Goal: Find specific page/section: Find specific page/section

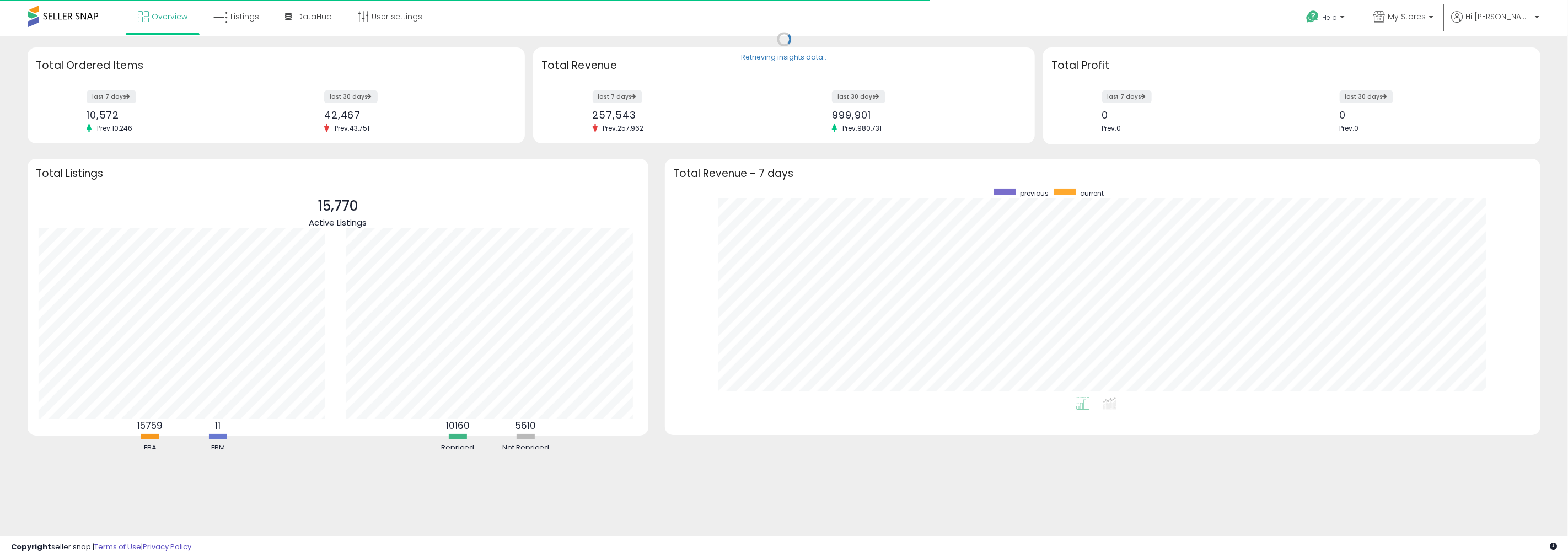
scroll to position [208, 853]
click at [252, 14] on span "Listings" at bounding box center [245, 16] width 29 height 11
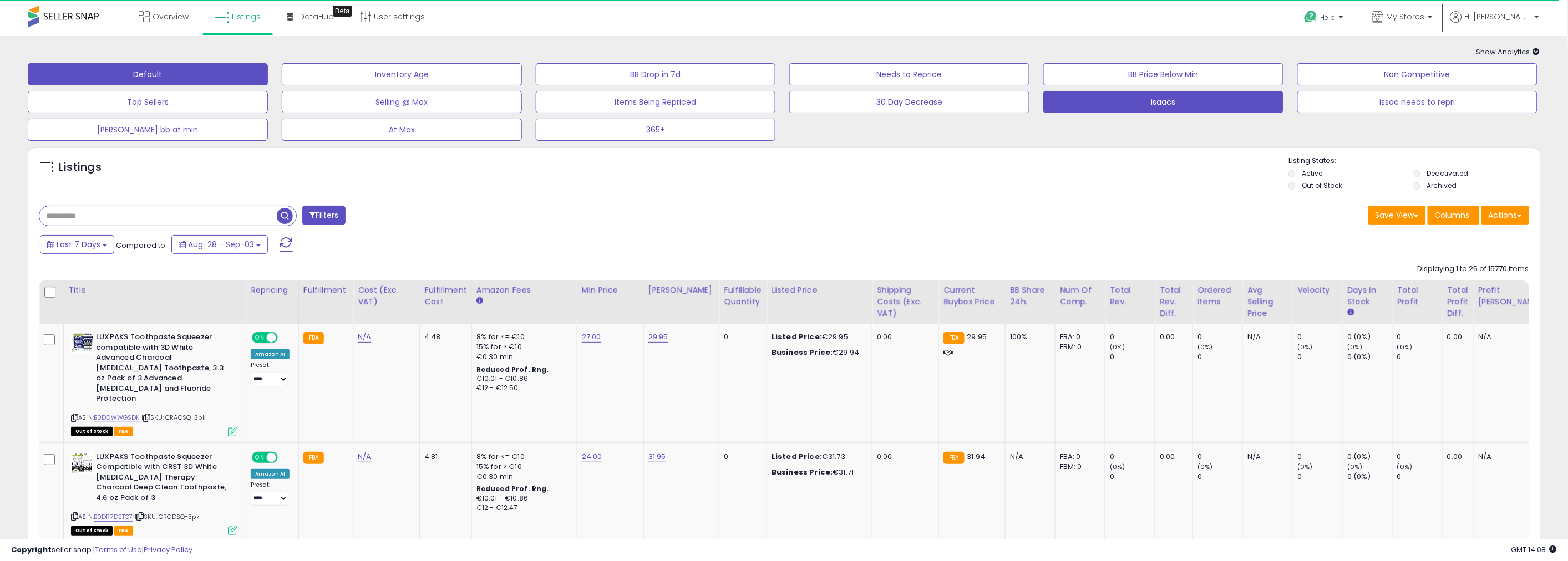
click at [1150, 96] on button "isaacs" at bounding box center [1163, 102] width 240 height 22
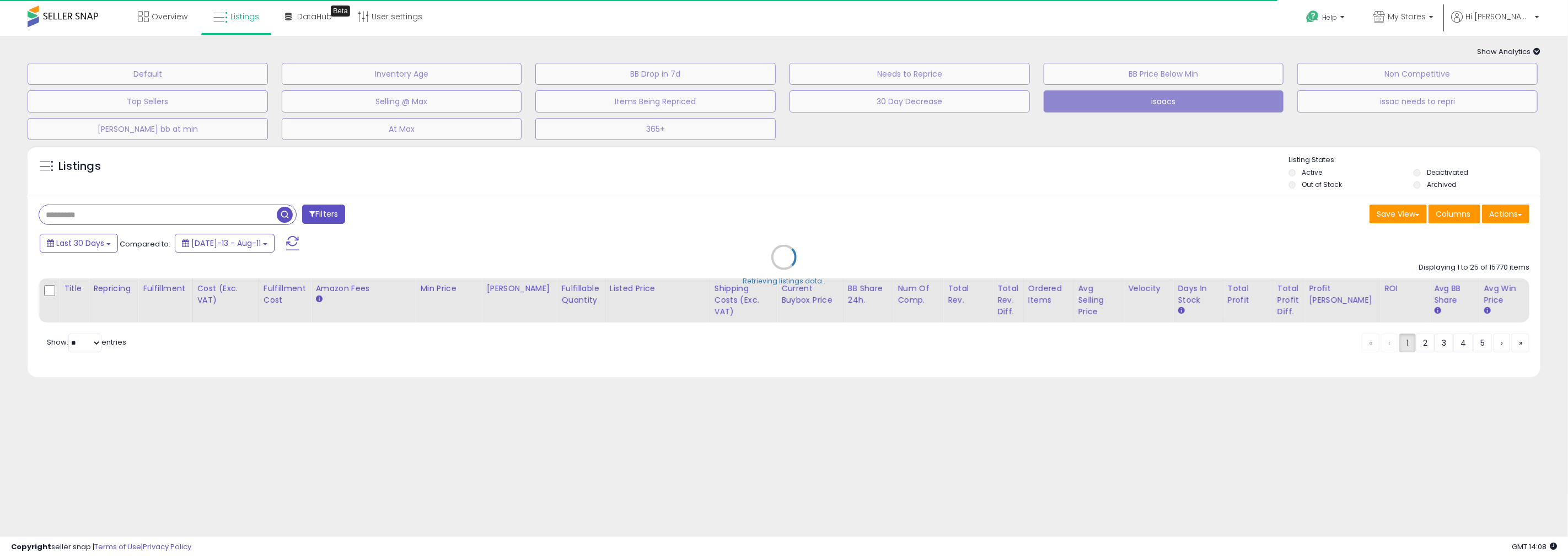
click at [117, 212] on div "Retrieving listings data.." at bounding box center [784, 265] width 1530 height 251
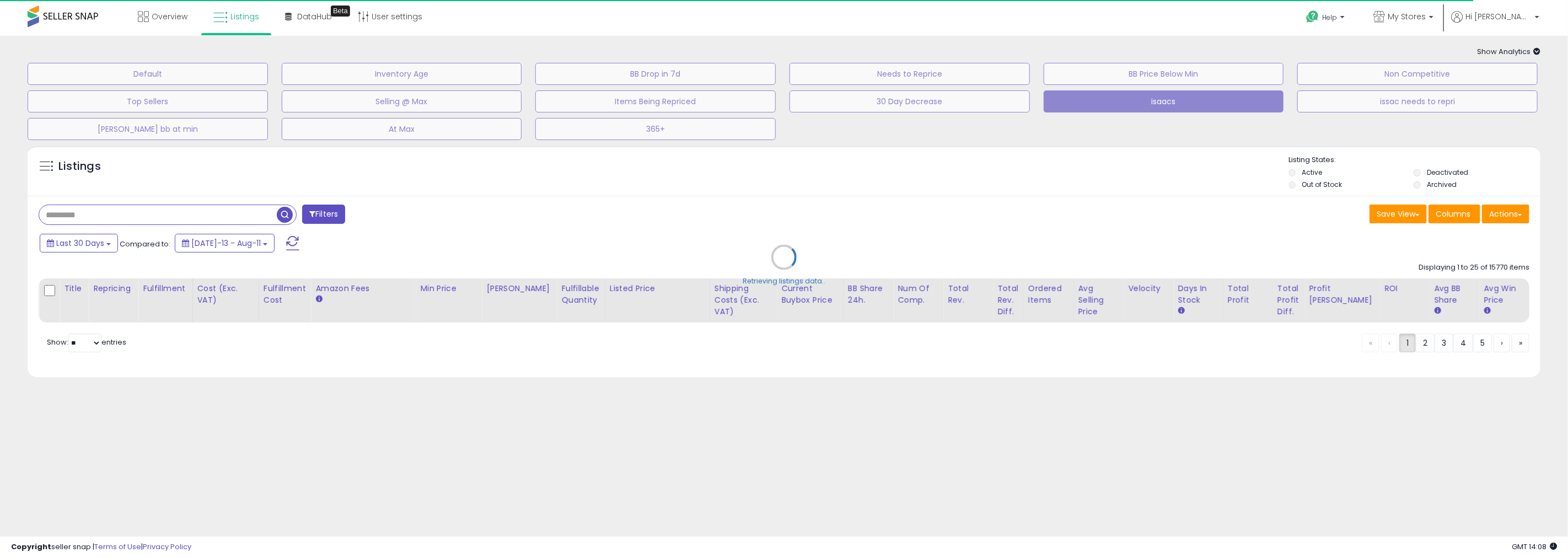
click at [117, 212] on div "Retrieving listings data.." at bounding box center [784, 265] width 1530 height 251
click at [119, 214] on div "Retrieving listings data.." at bounding box center [784, 265] width 1530 height 251
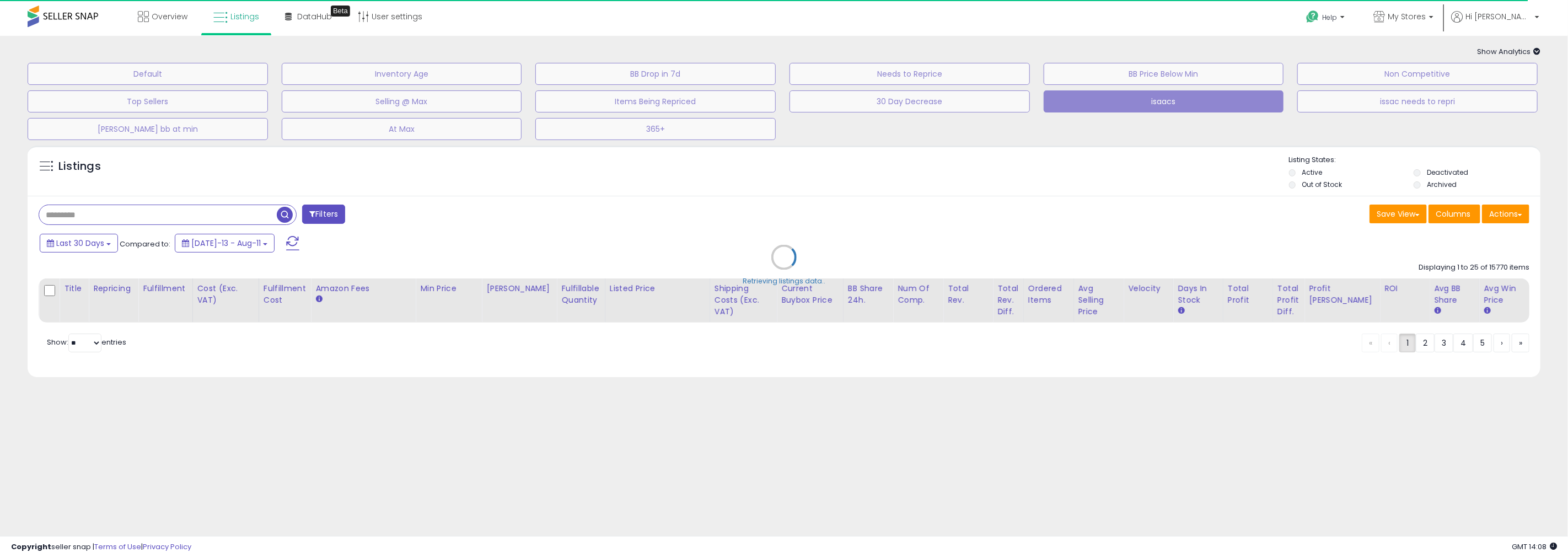
click at [119, 214] on div "Retrieving listings data.." at bounding box center [784, 265] width 1530 height 251
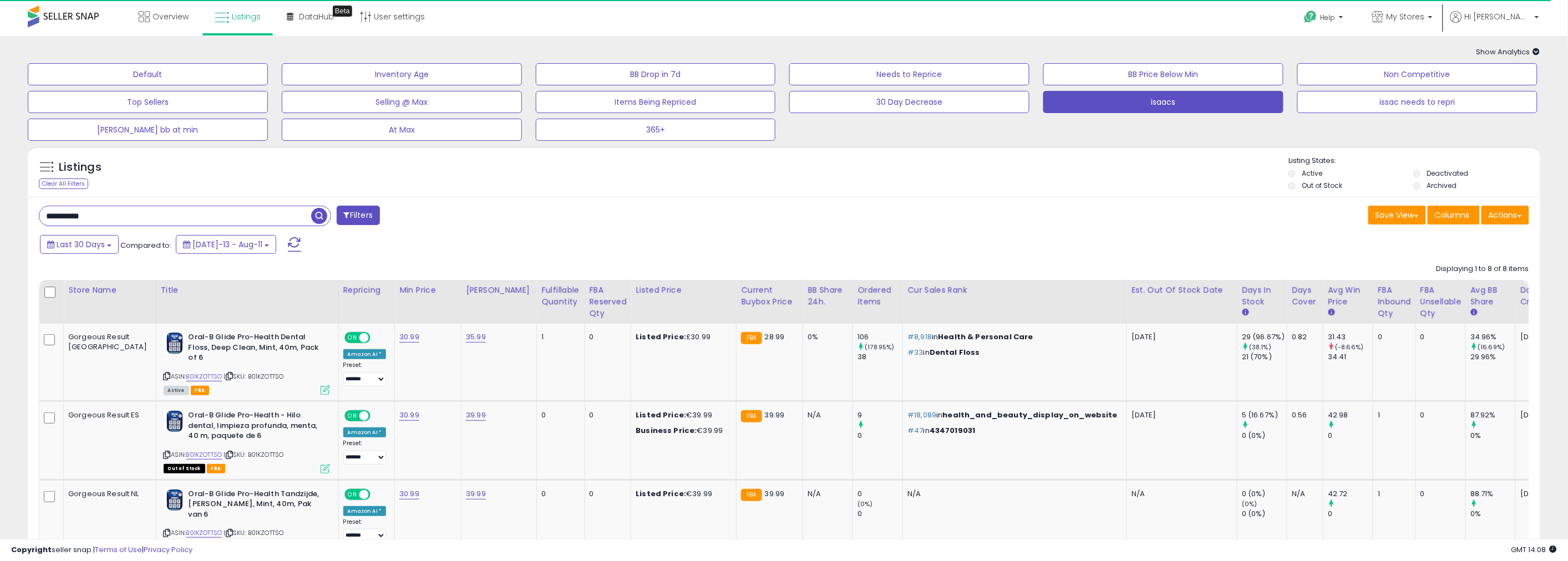
click at [120, 215] on input "**********" at bounding box center [175, 216] width 272 height 20
click at [120, 215] on input "**********" at bounding box center [231, 216] width 385 height 20
paste input "text"
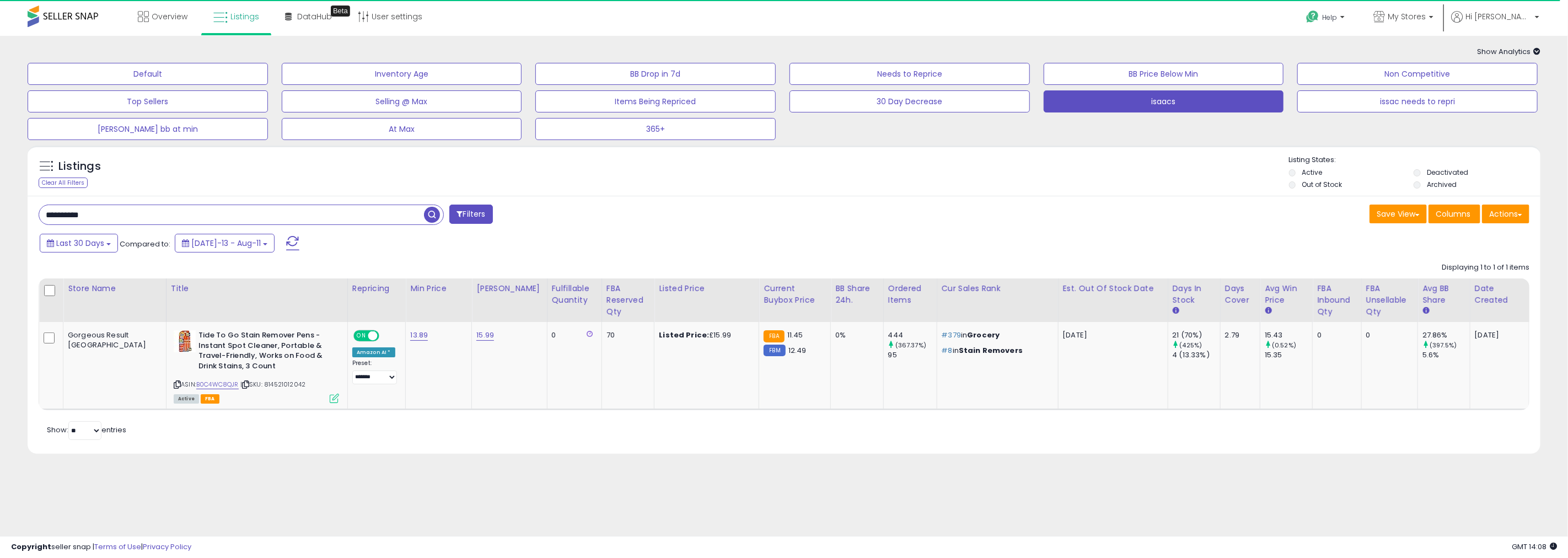
click at [1034, 168] on div "Listings Clear All Filters Listing States:" at bounding box center [783, 174] width 1513 height 38
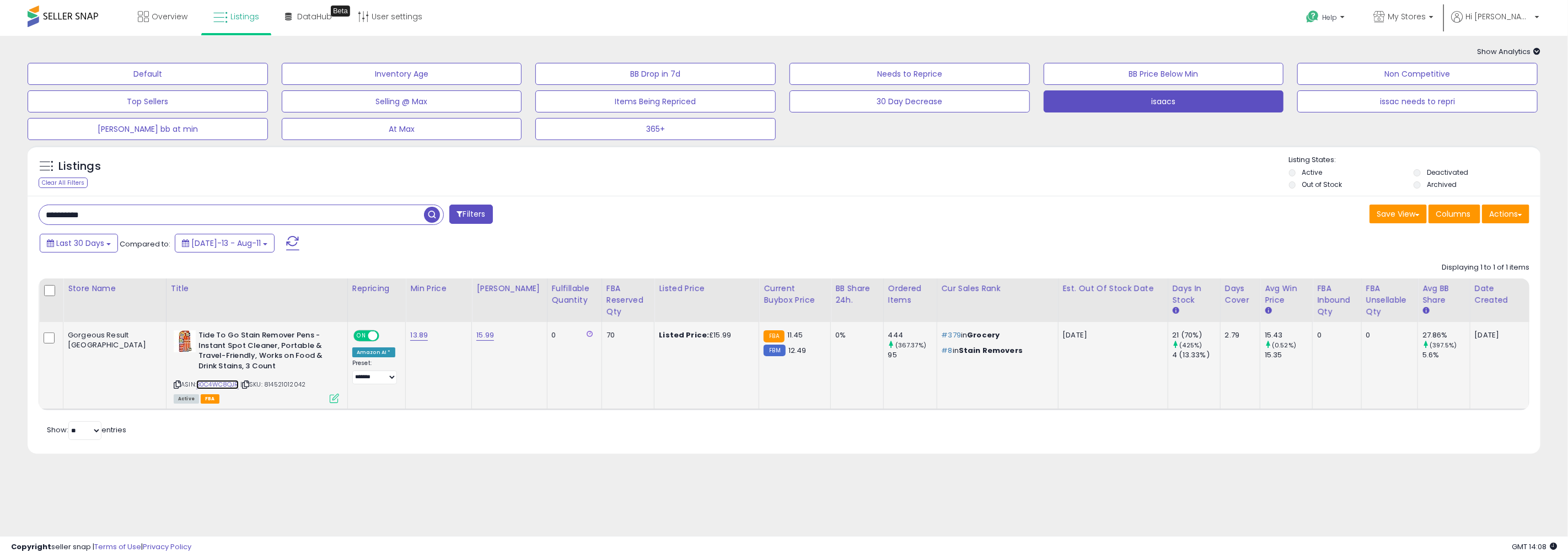
click at [196, 383] on link "B0C4WC8QJR" at bounding box center [217, 384] width 43 height 9
click at [314, 220] on input "**********" at bounding box center [231, 215] width 385 height 19
paste input "text"
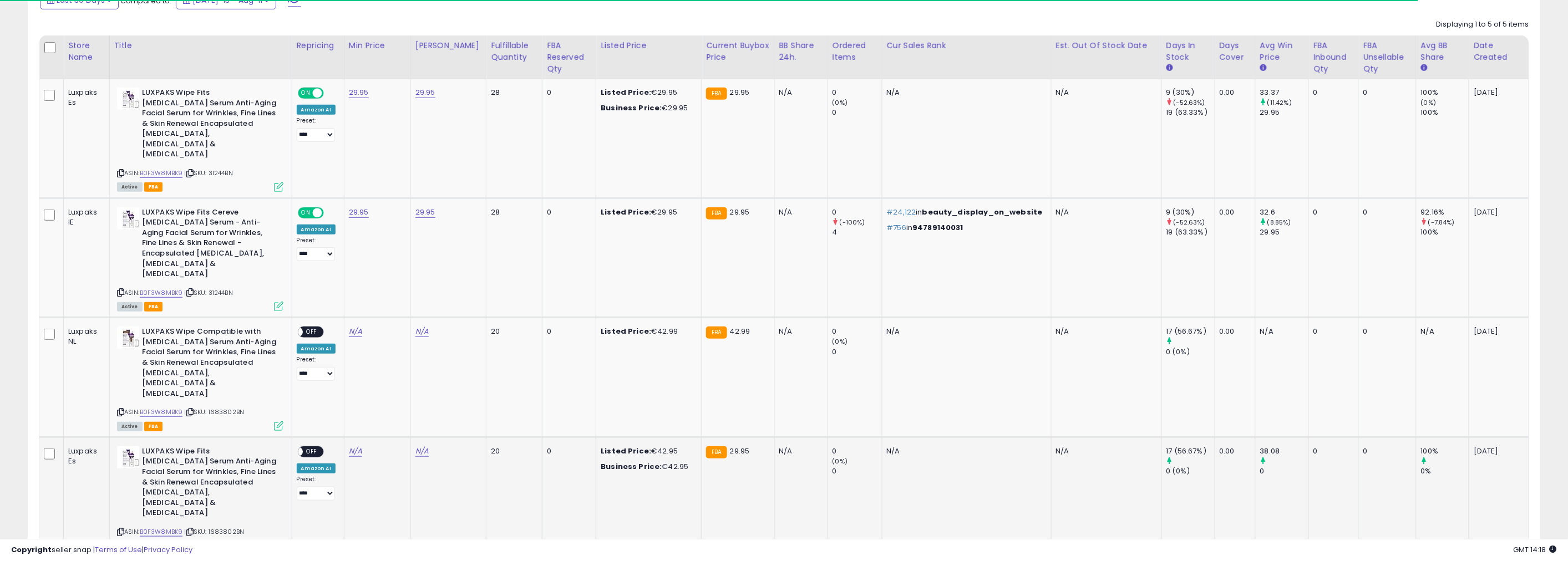
scroll to position [95, 0]
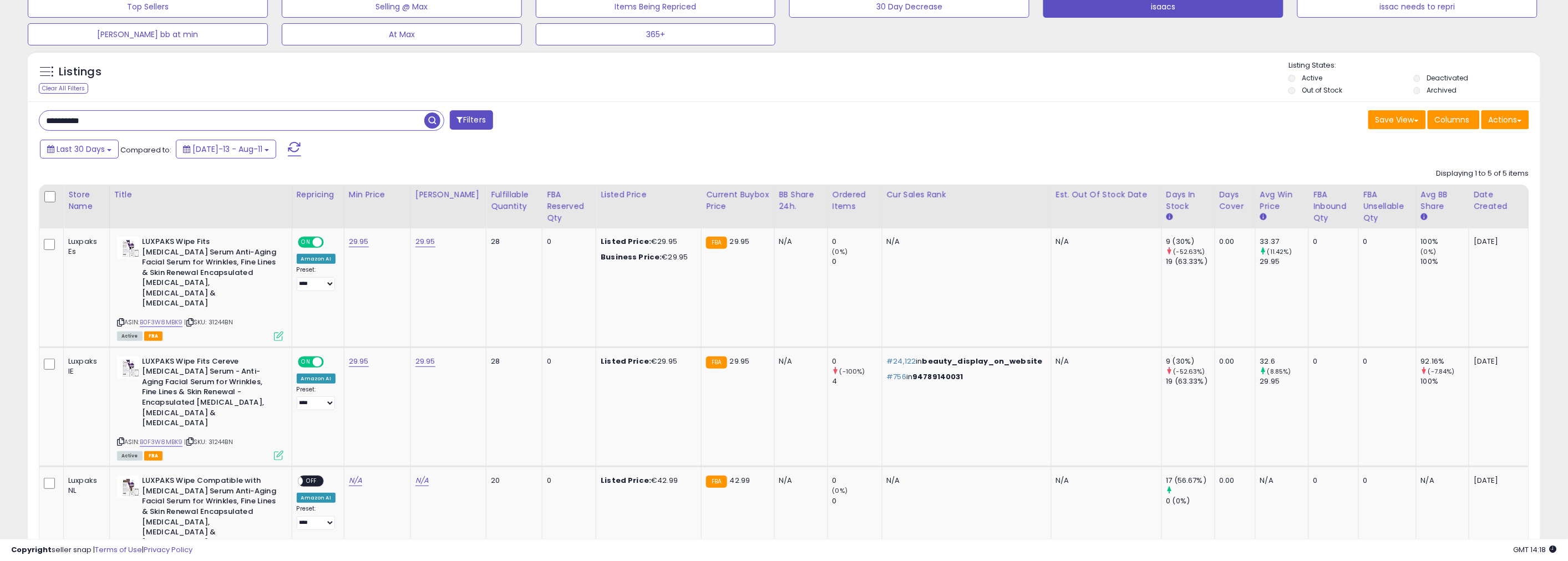
click at [1427, 94] on li "Archived" at bounding box center [1475, 91] width 123 height 12
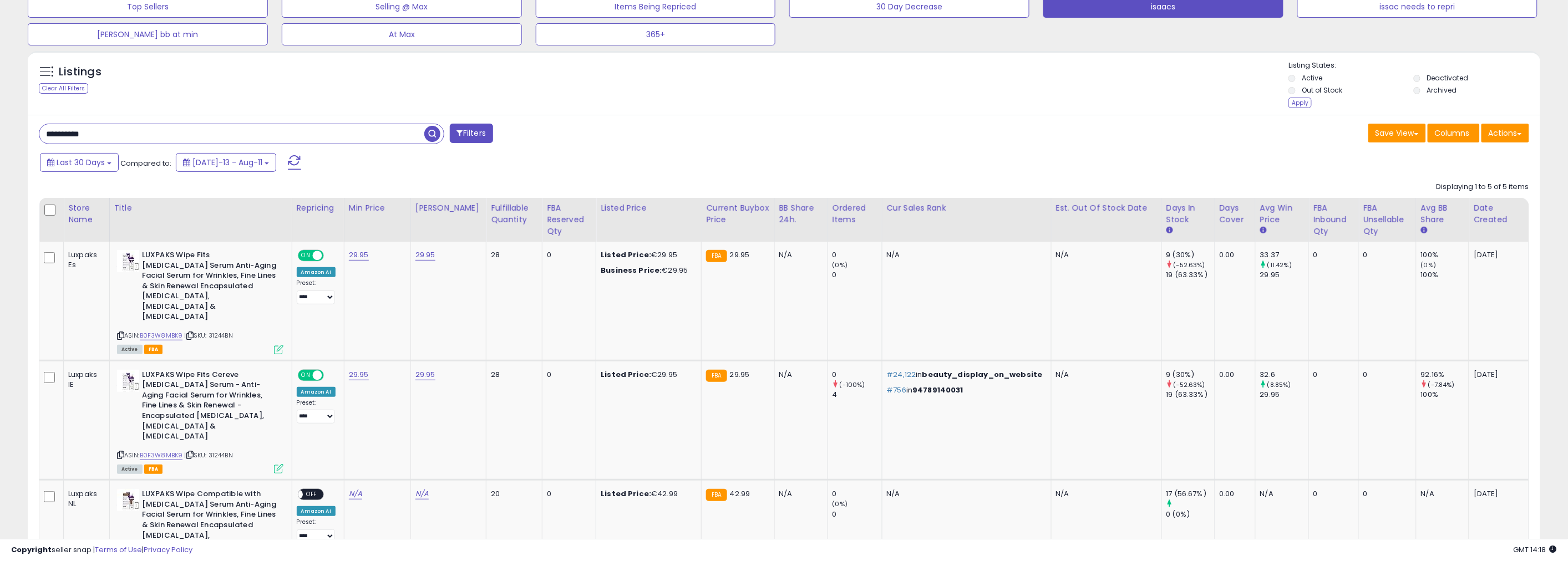
click at [1416, 95] on li "Archived" at bounding box center [1475, 91] width 123 height 12
click at [1419, 95] on li "Archived" at bounding box center [1475, 91] width 123 height 12
click at [1302, 105] on div "Apply" at bounding box center [1300, 102] width 23 height 10
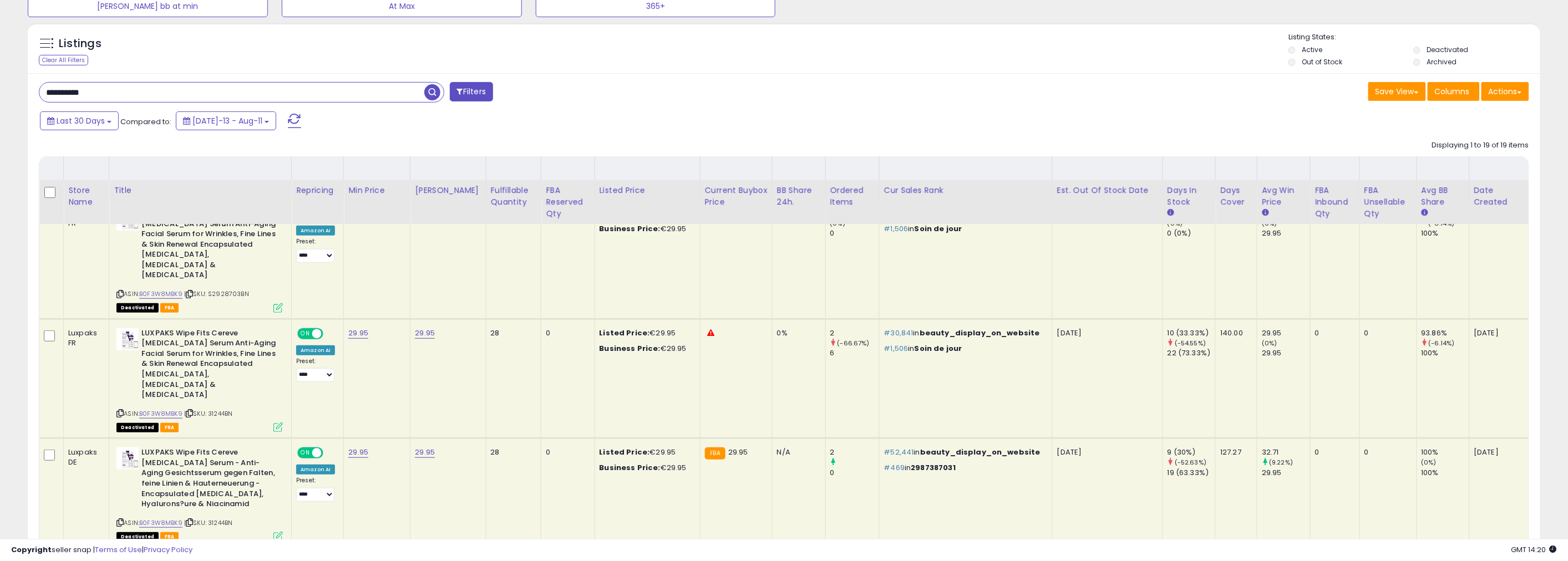
scroll to position [0, 0]
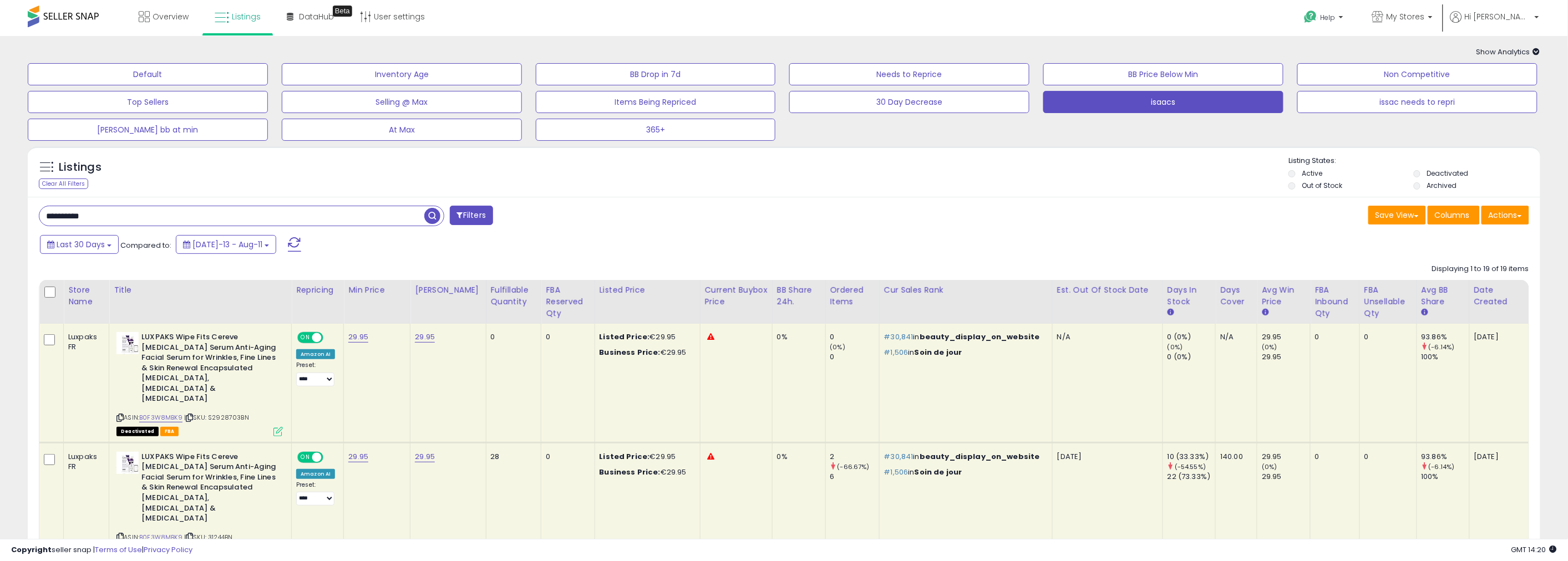
click at [407, 215] on input "**********" at bounding box center [231, 216] width 385 height 20
paste input "text"
type input "**********"
click at [430, 219] on span "button" at bounding box center [432, 216] width 16 height 16
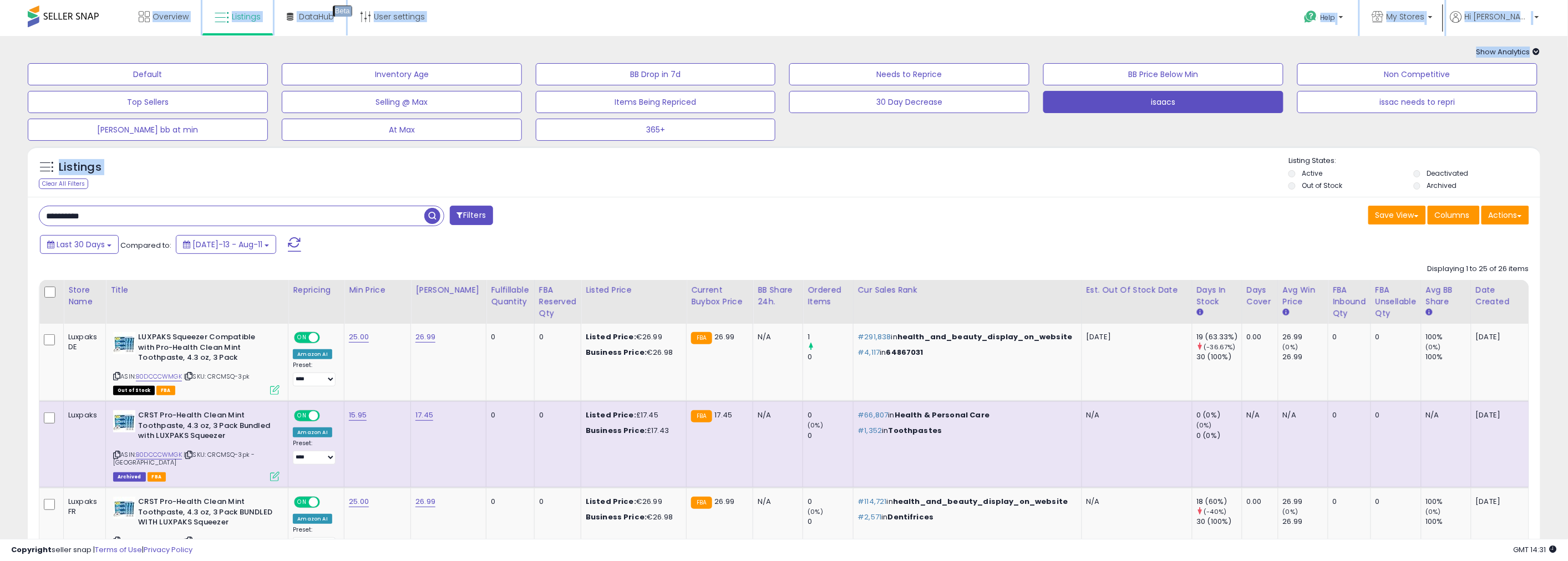
drag, startPoint x: 956, startPoint y: 121, endPoint x: 1119, endPoint y: 180, distance: 173.3
click at [1128, 182] on div "Listings Clear All Filters Listing States:" at bounding box center [784, 175] width 1512 height 38
drag, startPoint x: 1317, startPoint y: 232, endPoint x: 0, endPoint y: 23, distance: 1333.5
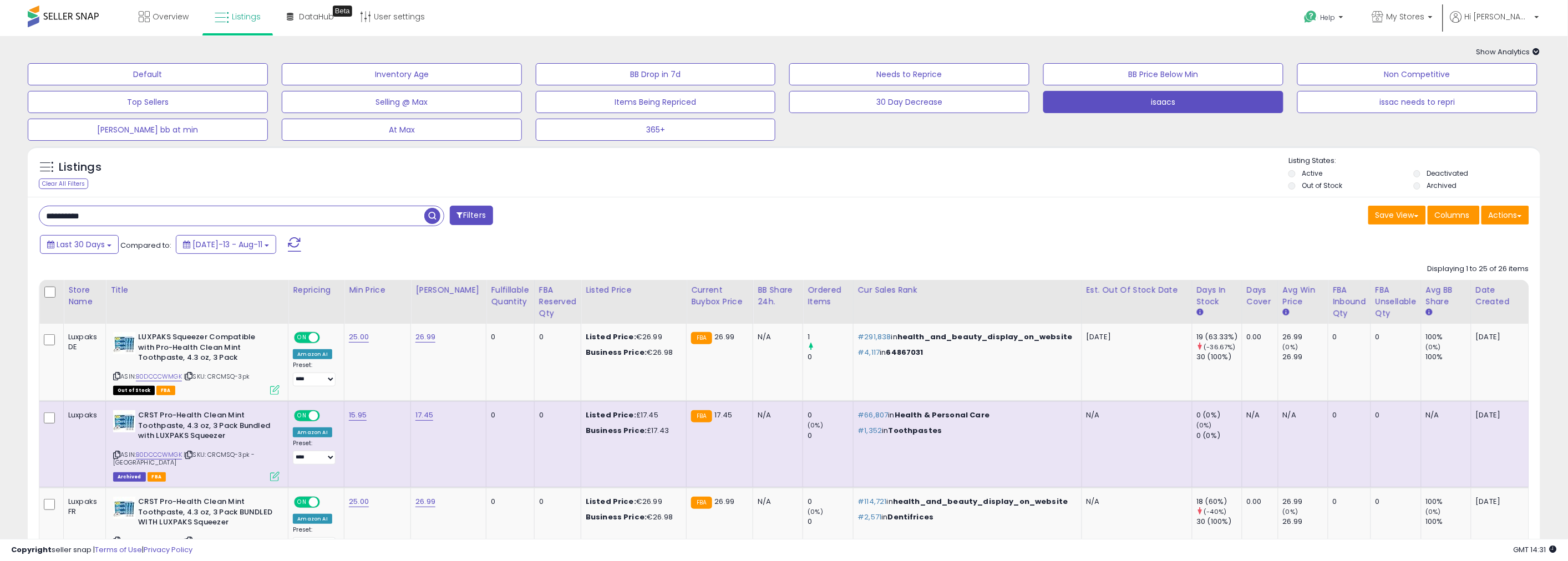
click at [0, 20] on div "Overview Listings Beta" at bounding box center [511, 23] width 1040 height 47
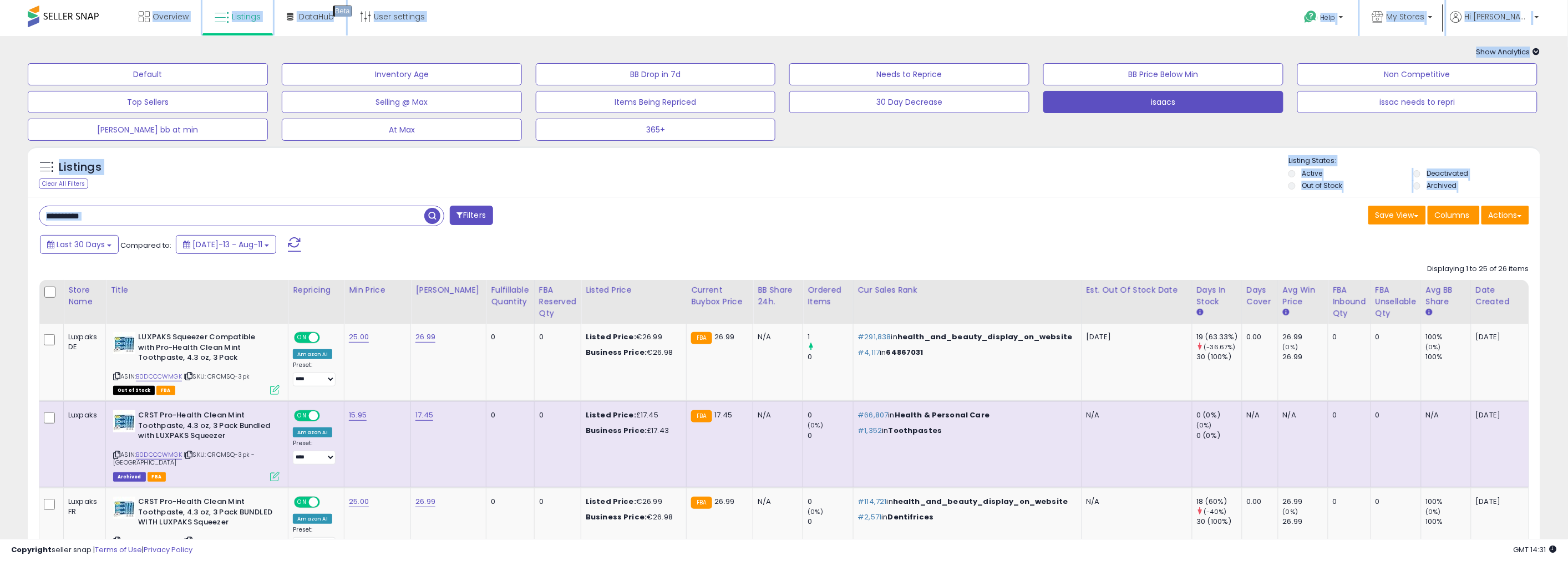
drag, startPoint x: 23, startPoint y: 9, endPoint x: 1248, endPoint y: 226, distance: 1244.1
click at [596, 228] on div "**********" at bounding box center [407, 217] width 754 height 22
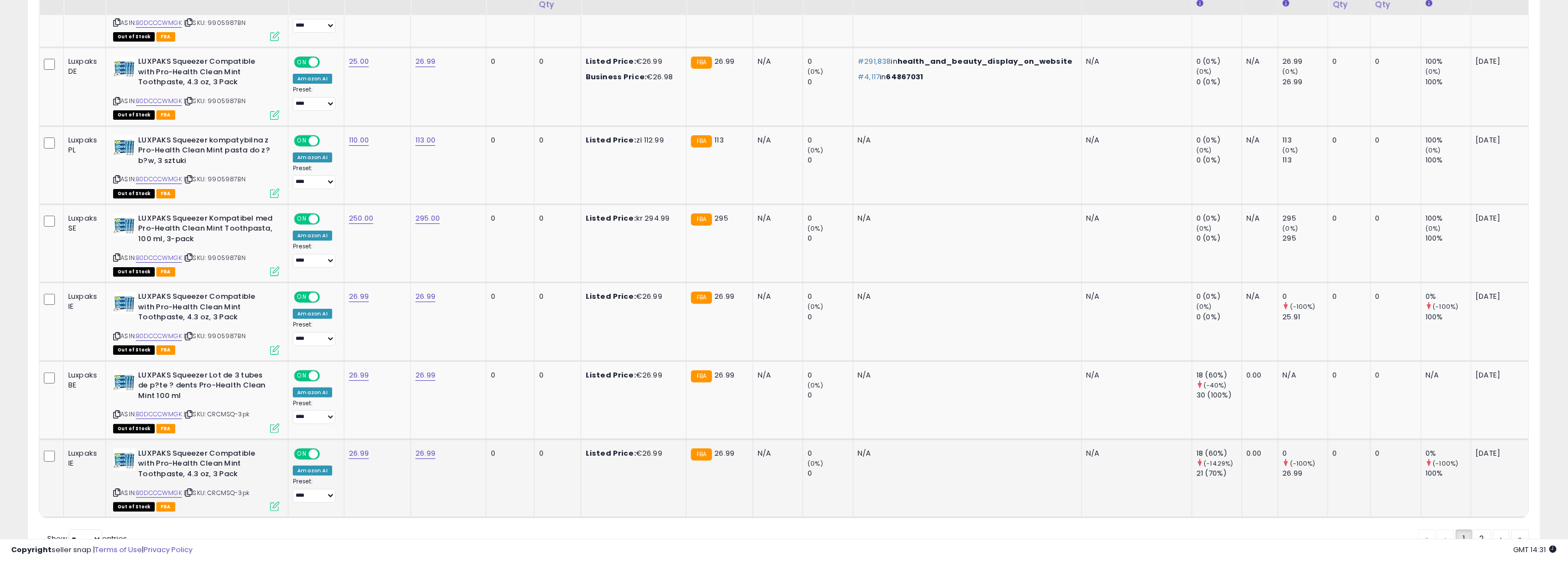
scroll to position [1891, 0]
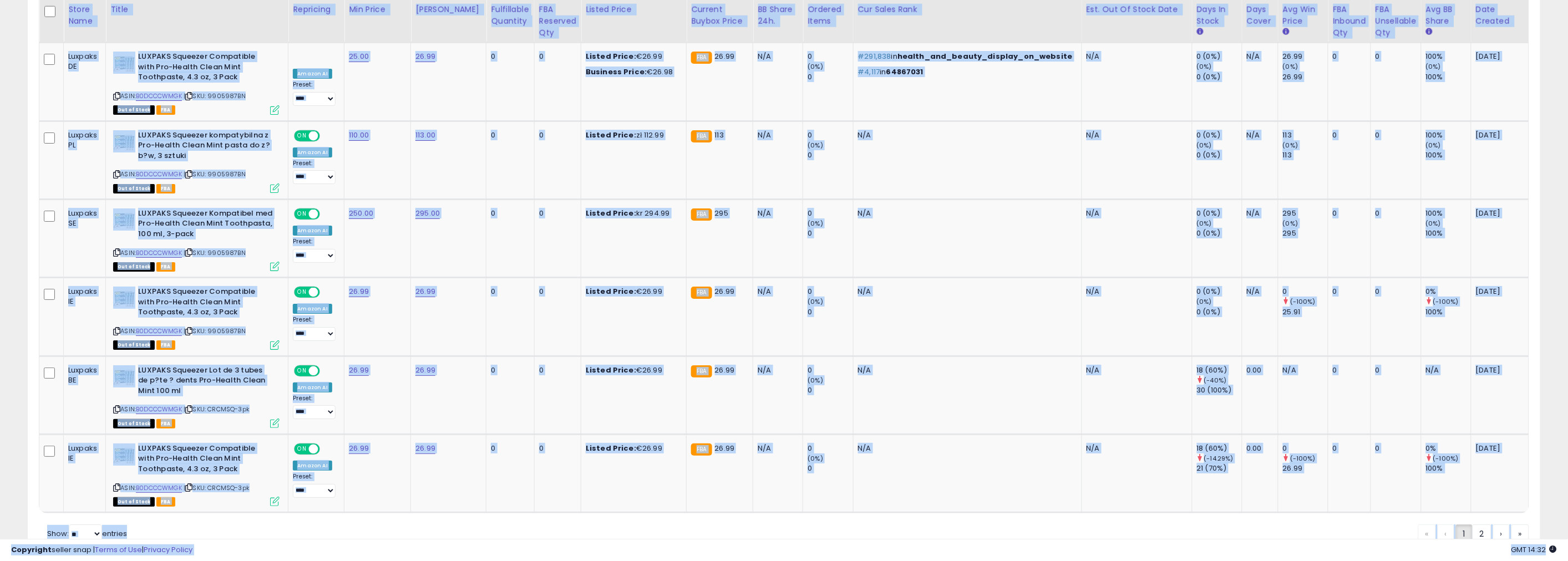
drag, startPoint x: 1558, startPoint y: 552, endPoint x: 0, endPoint y: -75, distance: 1679.4
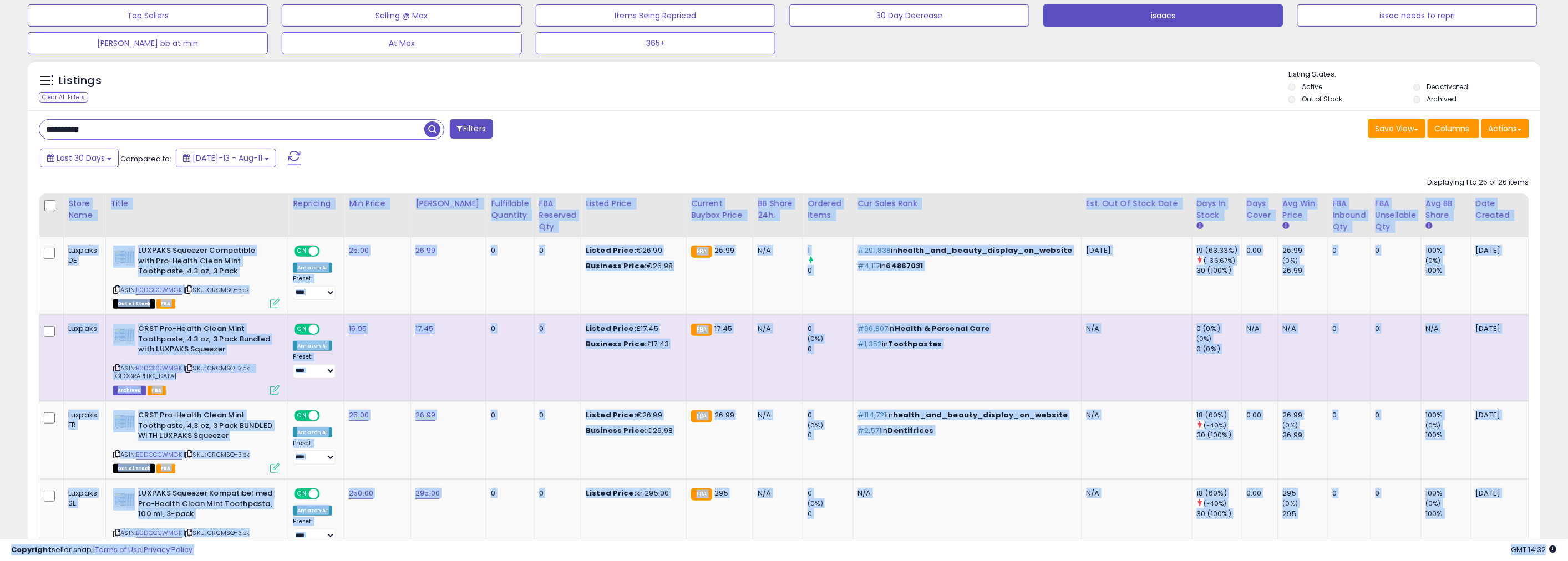
scroll to position [0, 0]
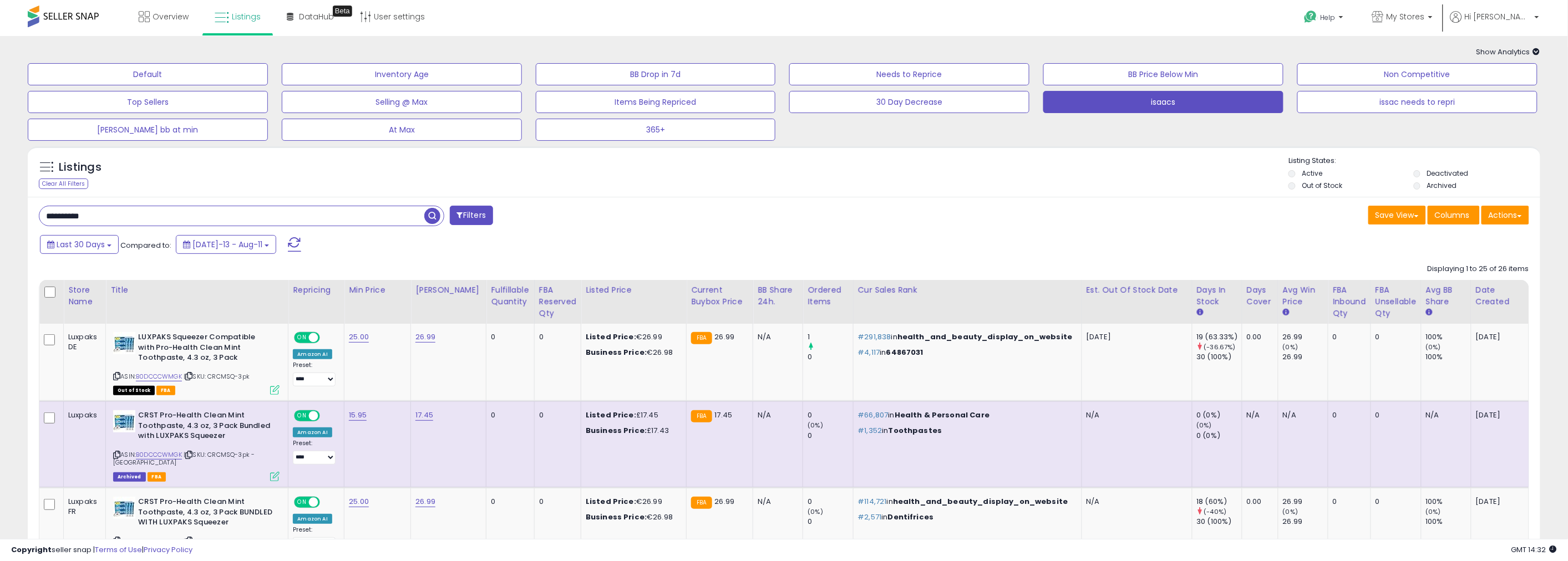
click at [0, 15] on div "Overview Listings Beta" at bounding box center [511, 23] width 1040 height 47
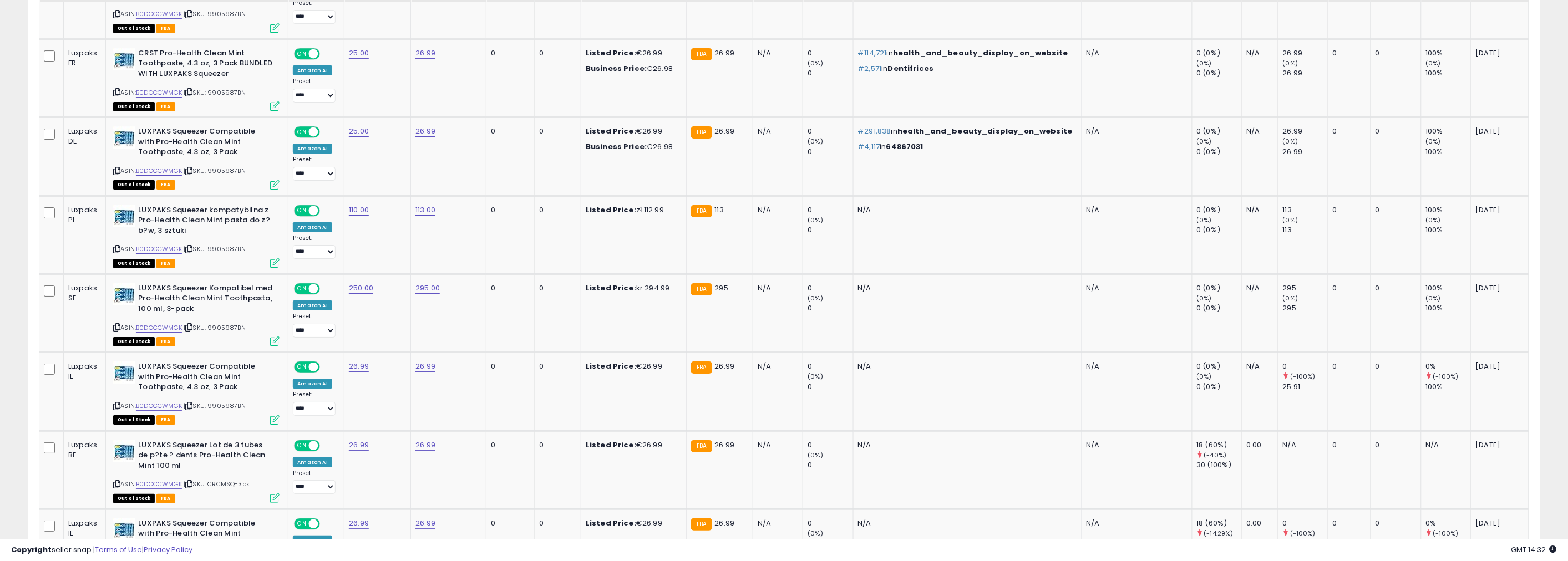
scroll to position [1891, 0]
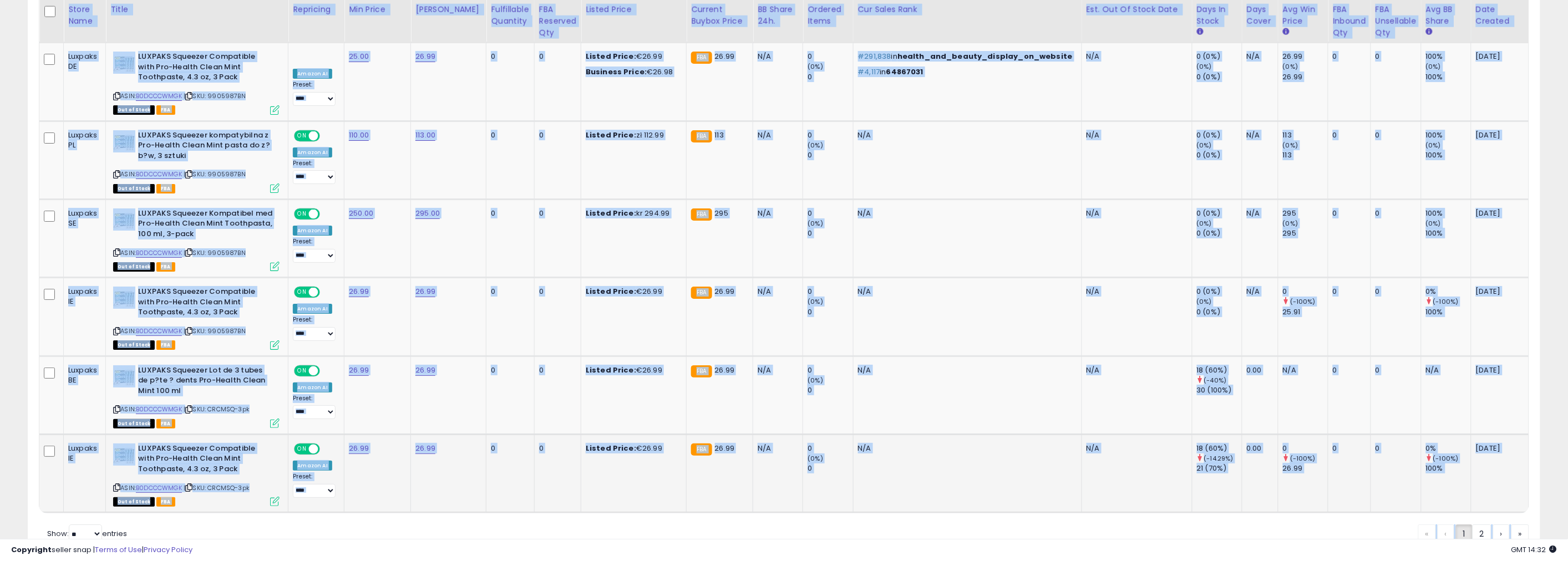
drag, startPoint x: 215, startPoint y: 58, endPoint x: 1446, endPoint y: 408, distance: 1279.8
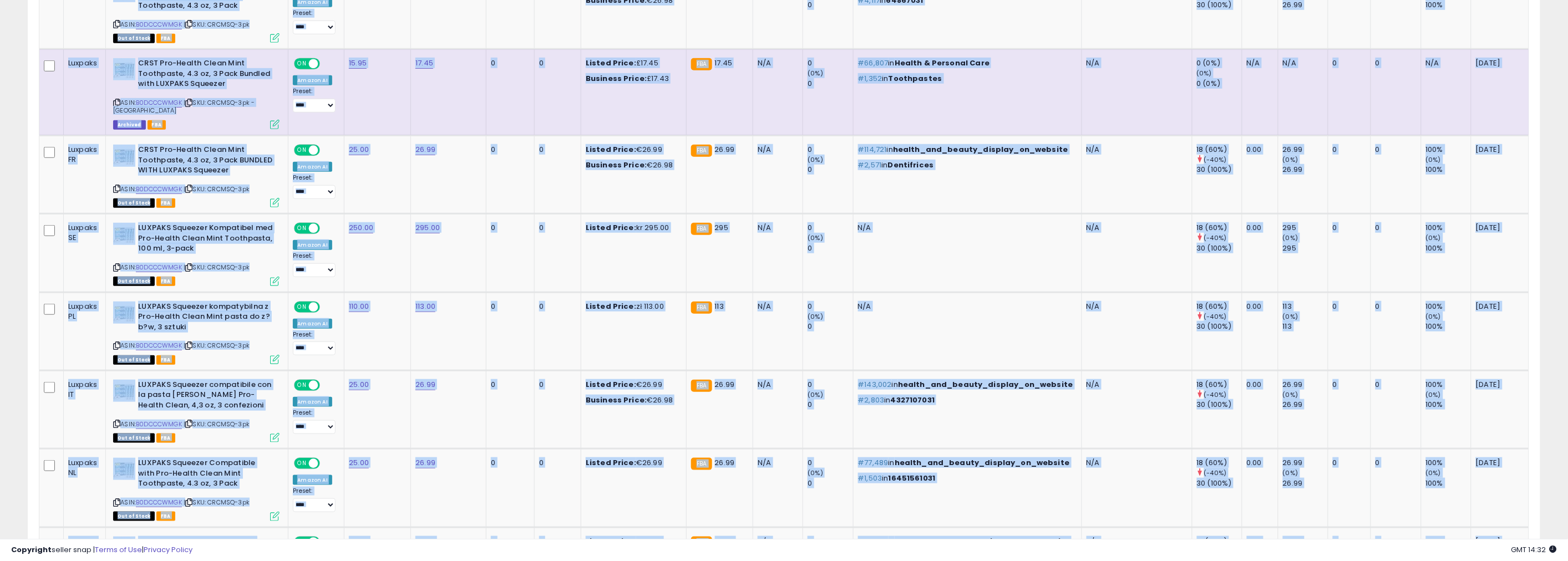
scroll to position [0, 0]
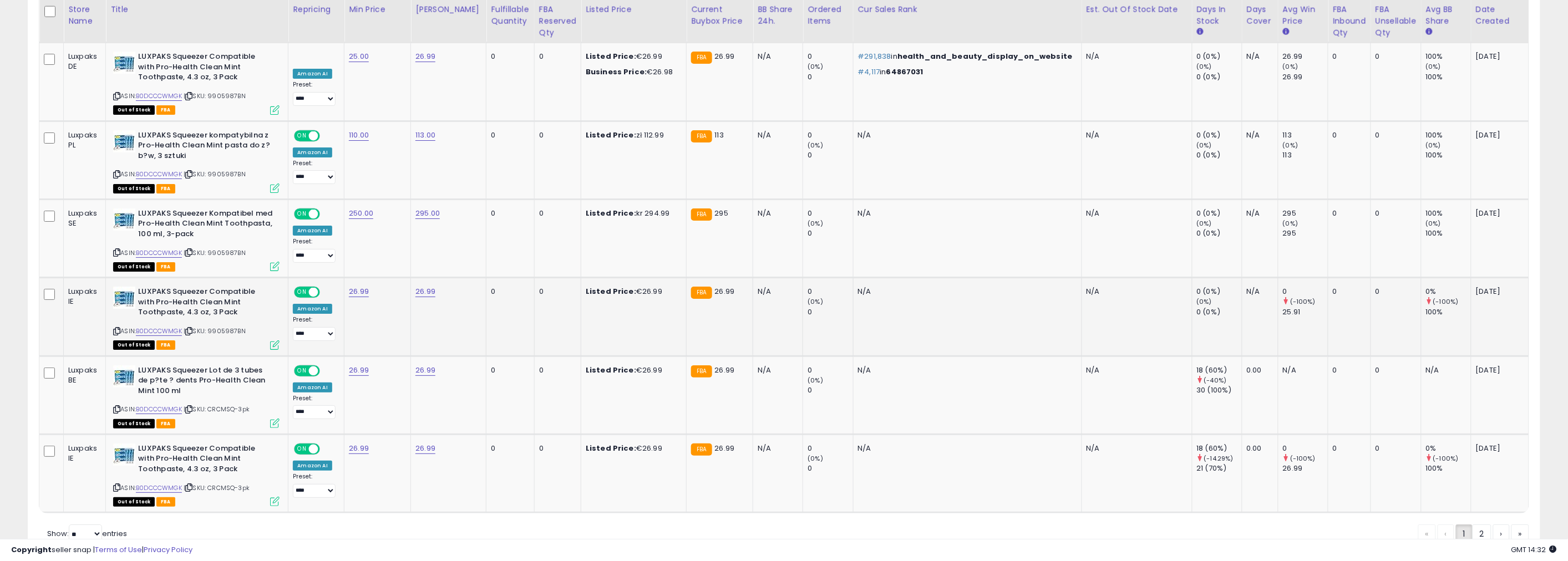
drag, startPoint x: 0, startPoint y: 18, endPoint x: 1445, endPoint y: 299, distance: 1472.1
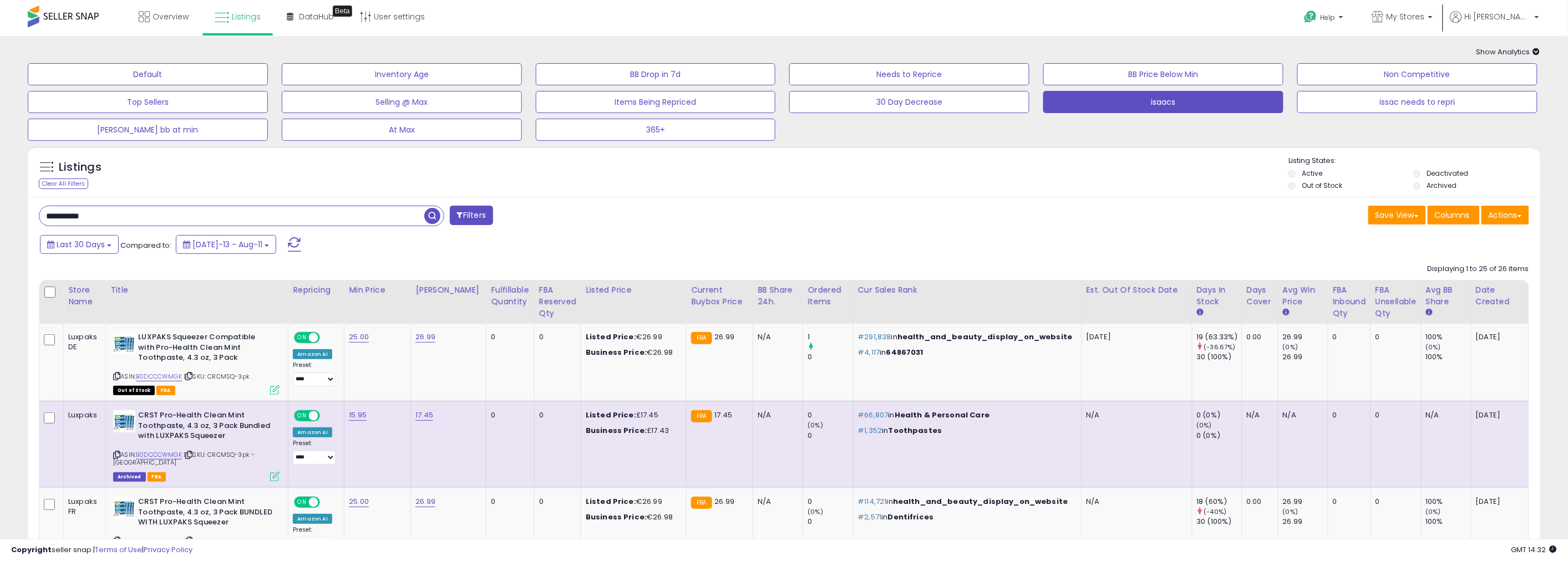
click at [945, 12] on div "Overview Listings Beta" at bounding box center [511, 23] width 1040 height 47
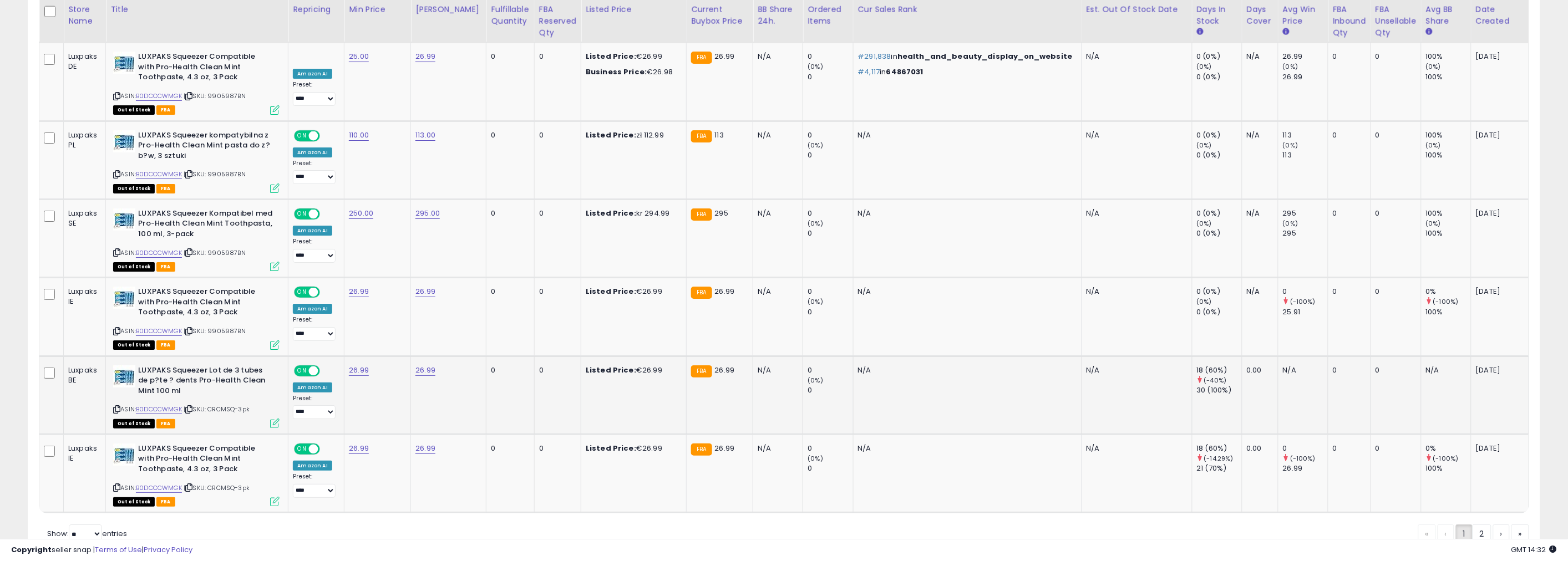
drag, startPoint x: 0, startPoint y: 4, endPoint x: 1264, endPoint y: 335, distance: 1306.6
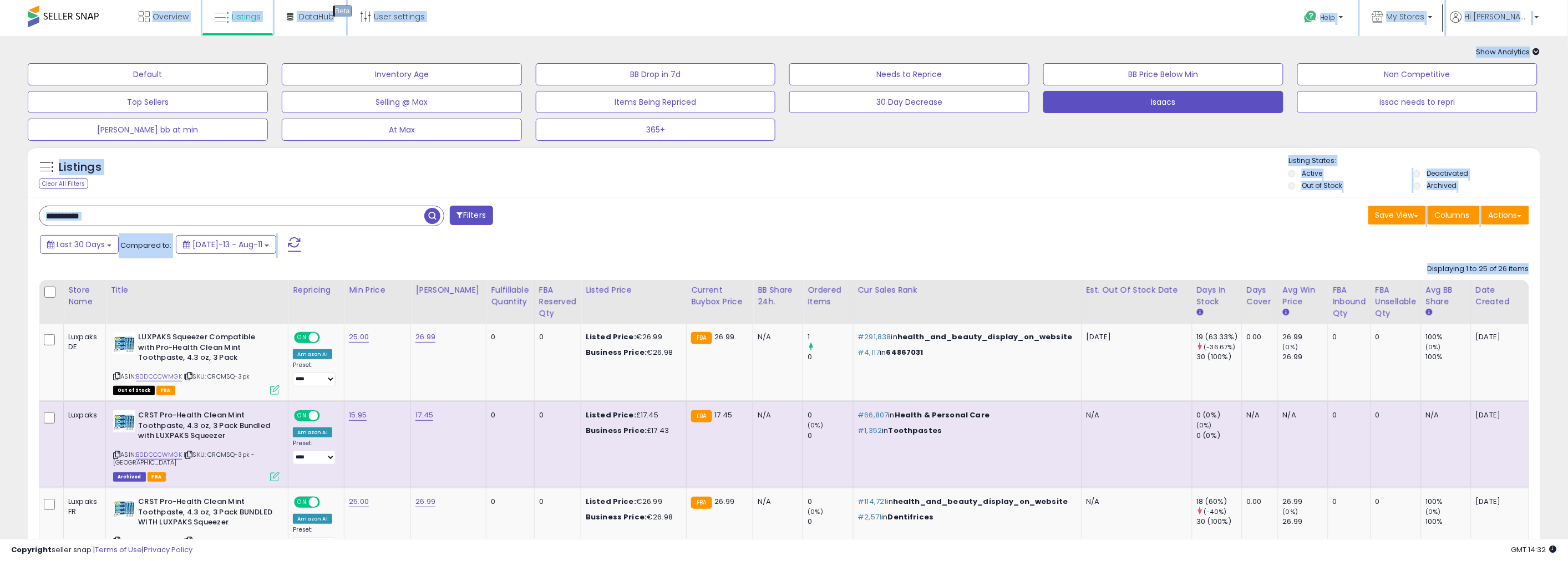
click at [1068, 26] on div "Help Contact Support Search Knowledge Hub Request a Feature Luxpaks" at bounding box center [1292, 23] width 520 height 47
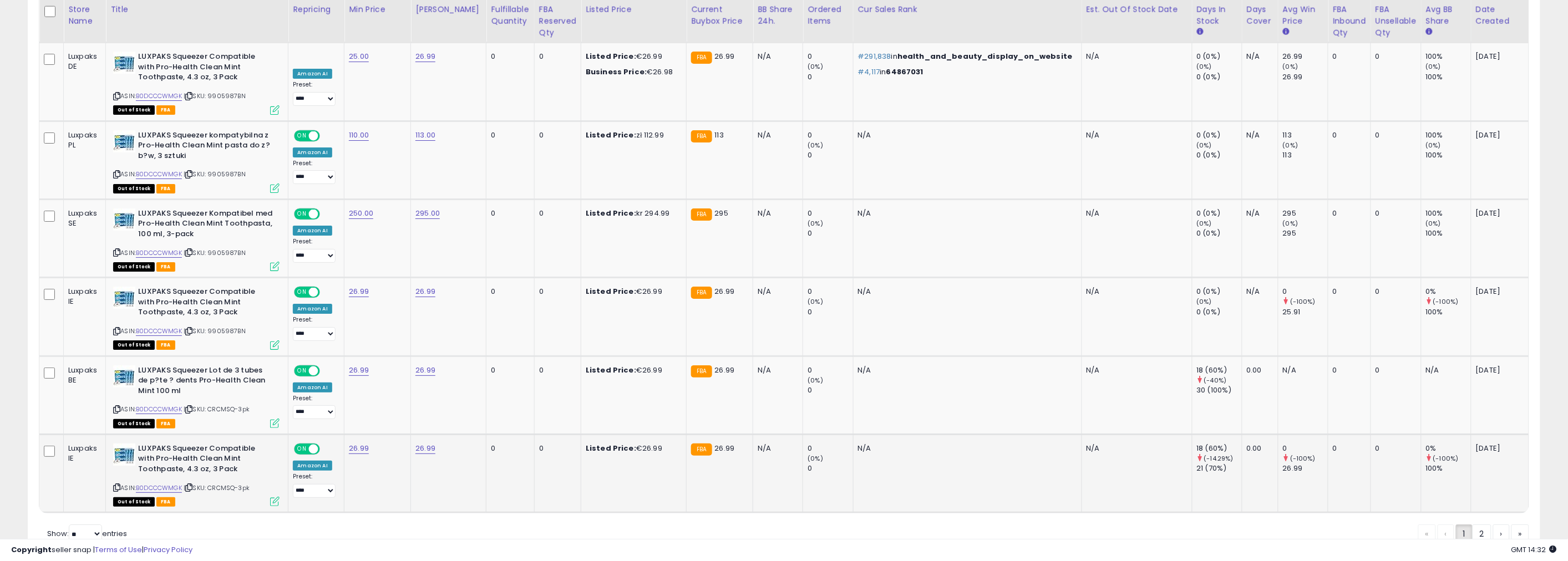
drag, startPoint x: 7, startPoint y: 9, endPoint x: 1201, endPoint y: 415, distance: 1261.1
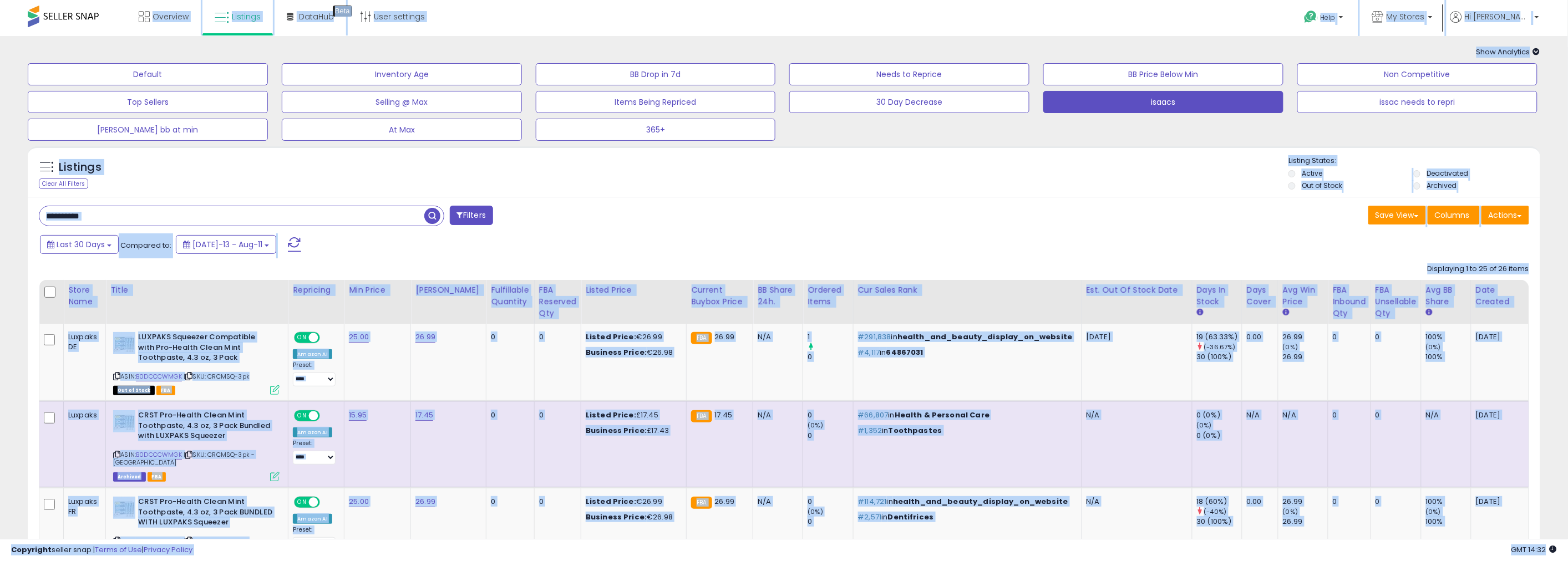
click at [719, 56] on div "Show Analytics Analytics Totals For All Selected Listings Listings With Cost In…" at bounding box center [784, 52] width 1529 height 10
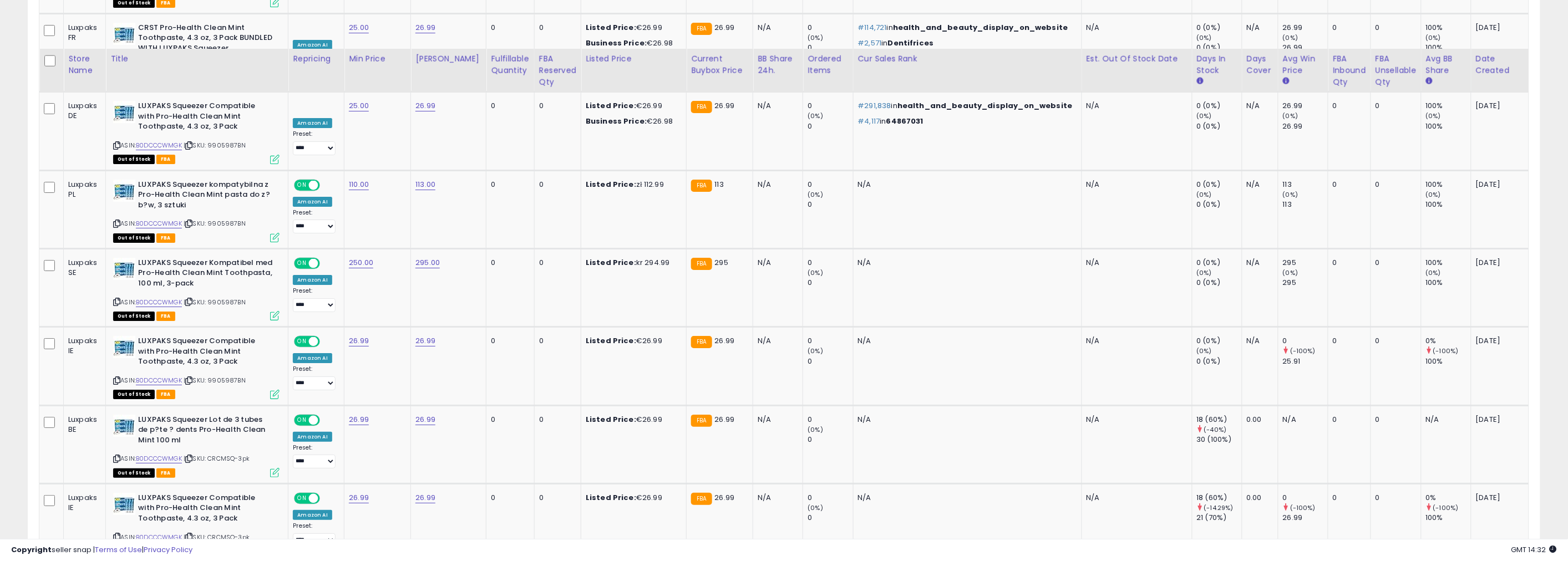
scroll to position [1891, 0]
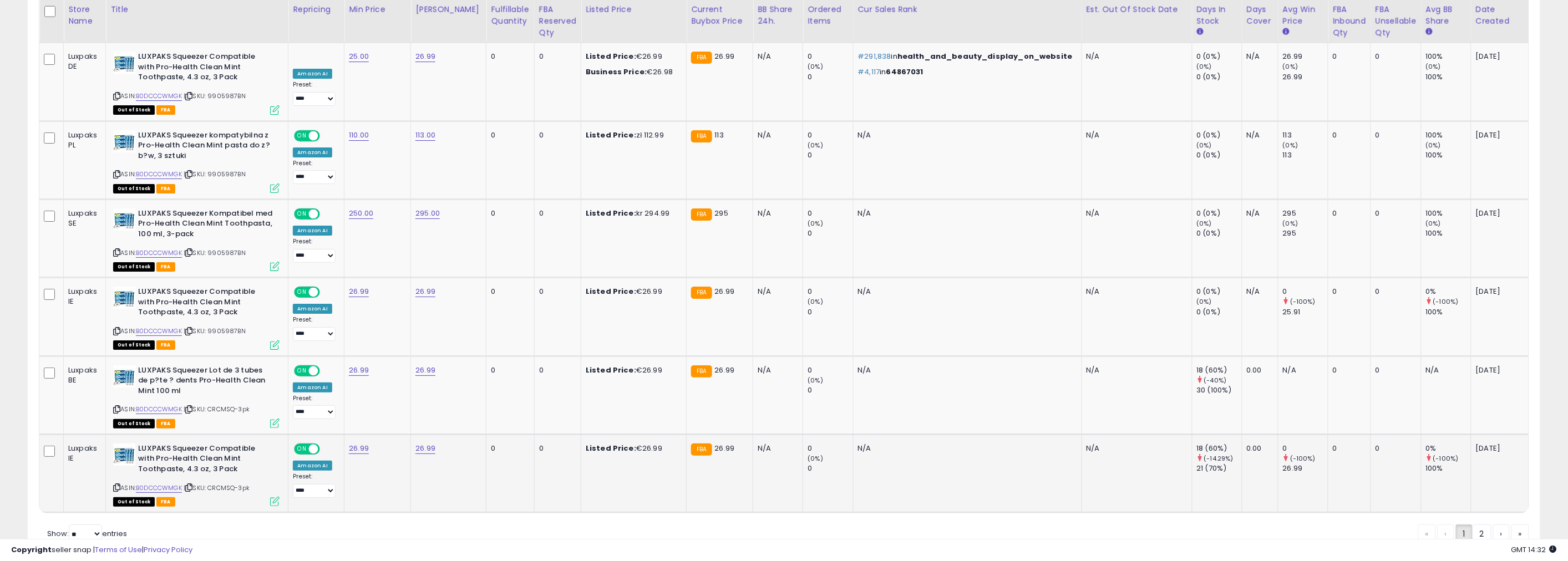
drag, startPoint x: 4, startPoint y: 18, endPoint x: 1321, endPoint y: 415, distance: 1375.5
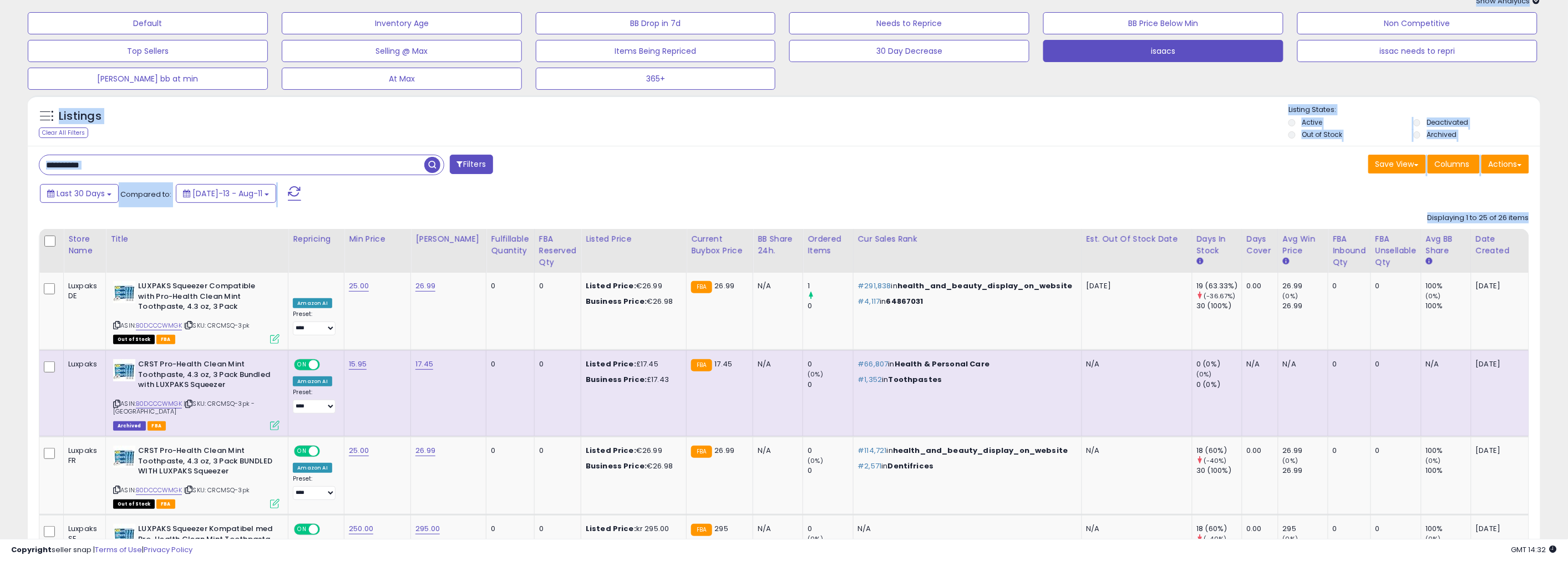
scroll to position [0, 0]
